Goal: Find specific page/section: Find specific page/section

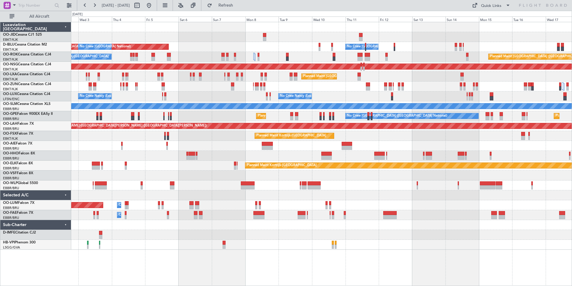
click at [195, 135] on div "AOG Maint [GEOGRAPHIC_DATA] ([GEOGRAPHIC_DATA] National) No Crew [GEOGRAPHIC_DA…" at bounding box center [321, 135] width 501 height 227
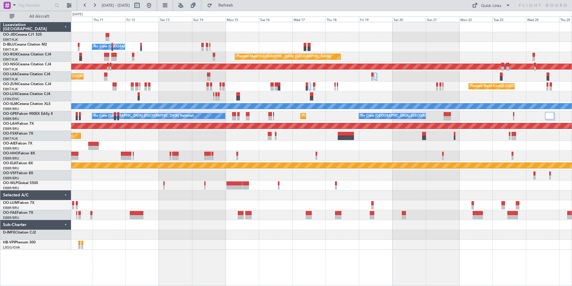
click at [196, 92] on div "Planned Maint Kortrijk-[GEOGRAPHIC_DATA] Planned Maint [GEOGRAPHIC_DATA]-[GEOGR…" at bounding box center [321, 135] width 501 height 227
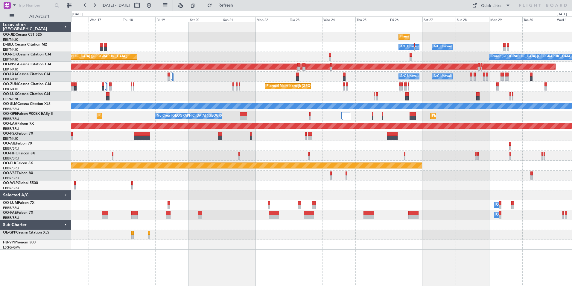
click at [166, 99] on div "Planned Maint Kortrijk-[GEOGRAPHIC_DATA] Planned Maint [GEOGRAPHIC_DATA]-[GEOGR…" at bounding box center [321, 135] width 501 height 227
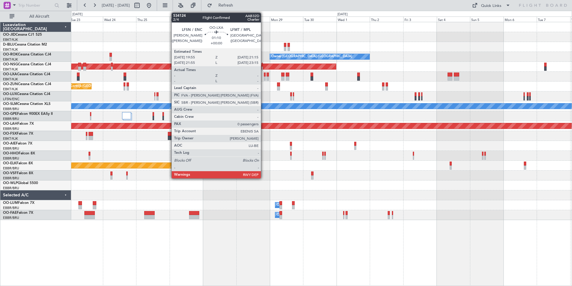
click at [264, 76] on div at bounding box center [265, 78] width 2 height 4
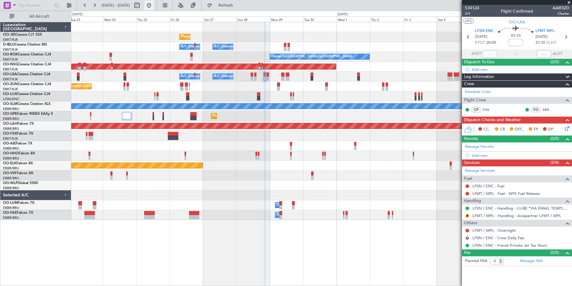
click at [154, 4] on button at bounding box center [149, 6] width 10 height 10
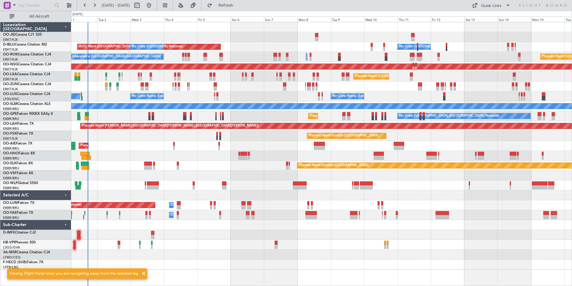
click at [223, 155] on div "Planned Maint Kortrijk-[GEOGRAPHIC_DATA] AOG Maint [GEOGRAPHIC_DATA]-[GEOGRAPHI…" at bounding box center [321, 145] width 501 height 247
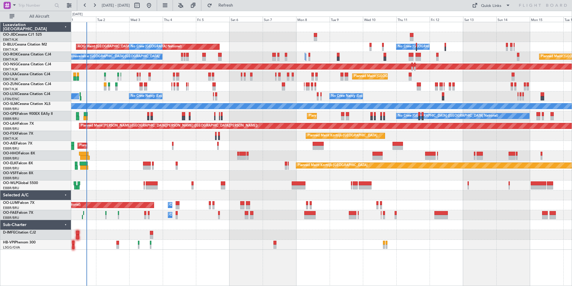
click at [168, 242] on div at bounding box center [321, 244] width 501 height 10
click at [239, 7] on span "Refresh" at bounding box center [225, 5] width 25 height 4
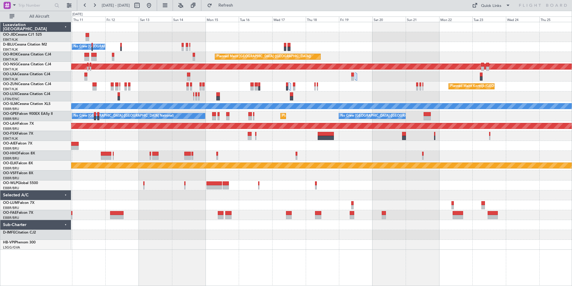
click at [45, 118] on div "No Crew [GEOGRAPHIC_DATA] ([GEOGRAPHIC_DATA] National) Planned Maint [GEOGRAPHI…" at bounding box center [286, 148] width 572 height 275
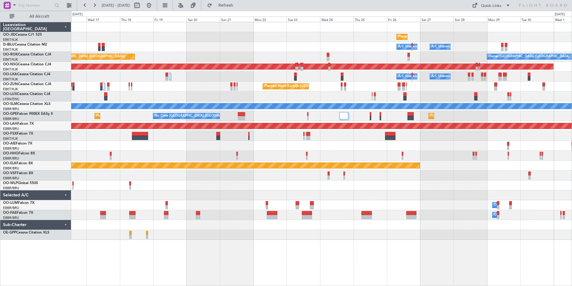
click at [230, 113] on div "Planned Maint Kortrijk-[GEOGRAPHIC_DATA] Planned Maint [GEOGRAPHIC_DATA]-[GEOGR…" at bounding box center [321, 130] width 501 height 217
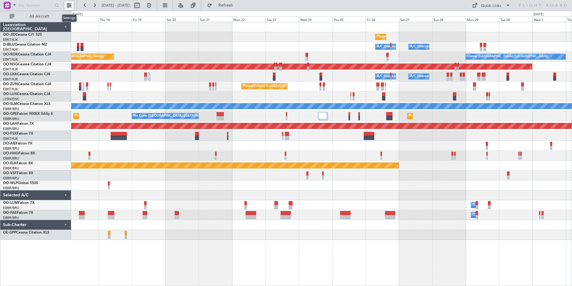
click at [68, 6] on button at bounding box center [69, 6] width 10 height 10
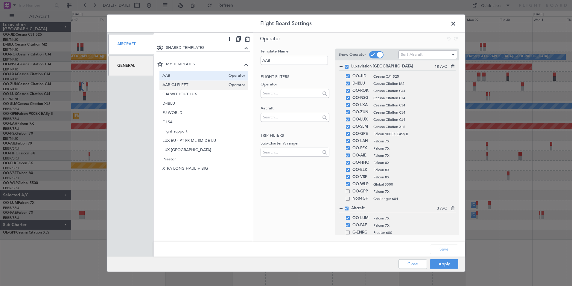
click at [195, 87] on span "AAB CJ FLEET" at bounding box center [194, 85] width 63 height 6
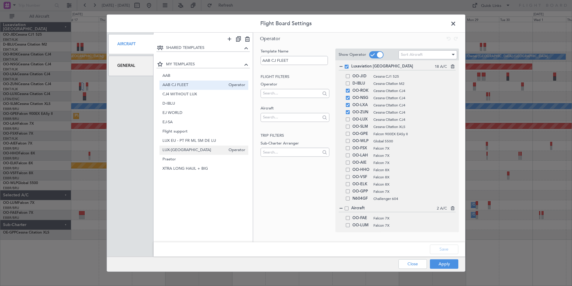
click at [203, 152] on span "LUX-[GEOGRAPHIC_DATA]" at bounding box center [194, 150] width 63 height 6
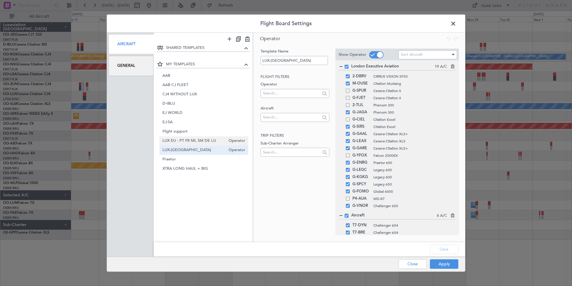
click at [213, 143] on span "LUX EU - PT FR ML SM DE LU" at bounding box center [194, 140] width 63 height 6
type input "LUX EU - PT FR ML SM DE LU"
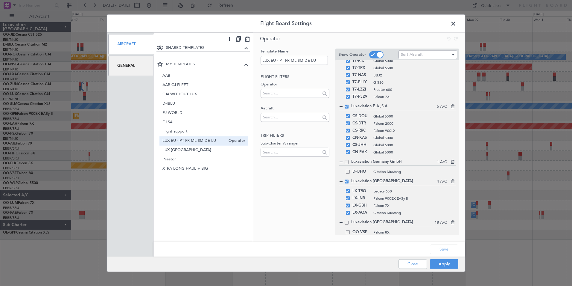
scroll to position [149, 0]
click at [452, 265] on button "Apply" at bounding box center [444, 264] width 28 height 10
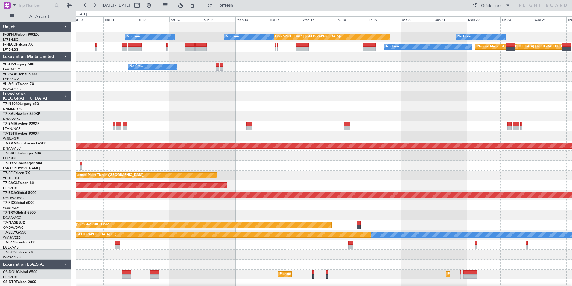
click at [24, 83] on link "9H-VSLK Falcon 7X" at bounding box center [18, 84] width 31 height 4
click at [154, 6] on button at bounding box center [149, 6] width 10 height 10
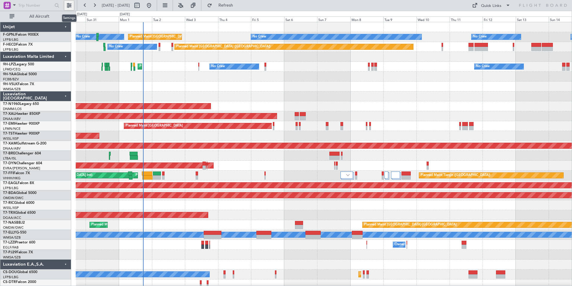
click at [67, 7] on button at bounding box center [69, 6] width 10 height 10
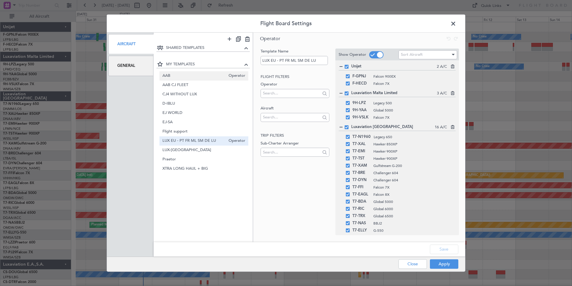
click at [192, 80] on div "AAB Operator" at bounding box center [204, 75] width 89 height 9
type input "AAB"
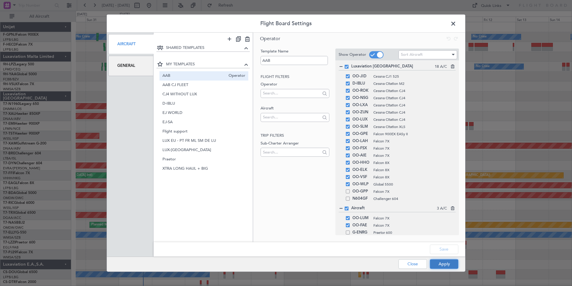
click at [446, 260] on button "Apply" at bounding box center [444, 264] width 28 height 10
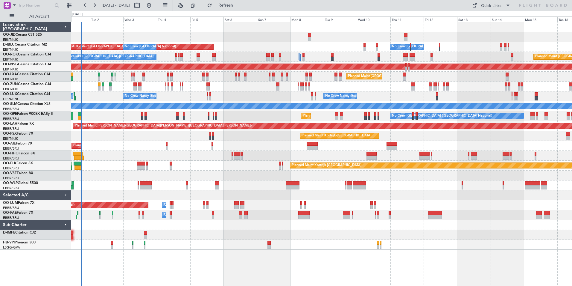
click at [221, 180] on div "Planned Maint Kortrijk-[GEOGRAPHIC_DATA] AOG Maint [GEOGRAPHIC_DATA]-[GEOGRAPHI…" at bounding box center [321, 135] width 501 height 227
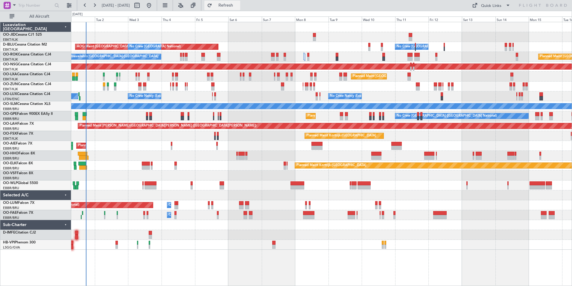
click at [240, 9] on button "Refresh" at bounding box center [222, 6] width 36 height 10
